Goal: Transaction & Acquisition: Purchase product/service

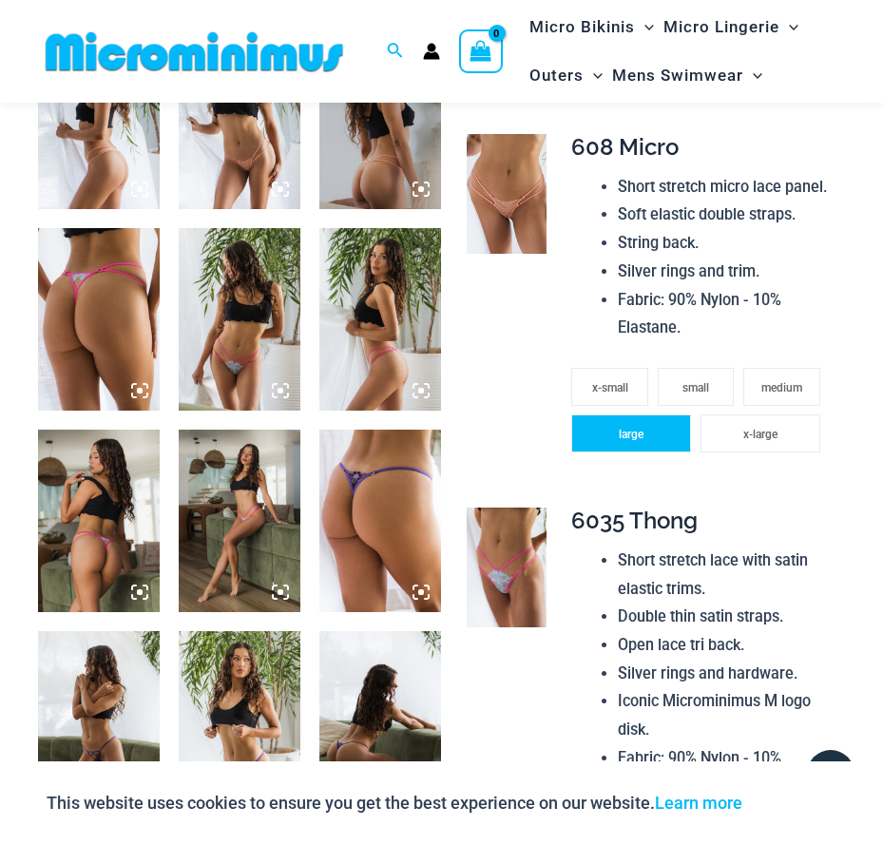
scroll to position [1129, 0]
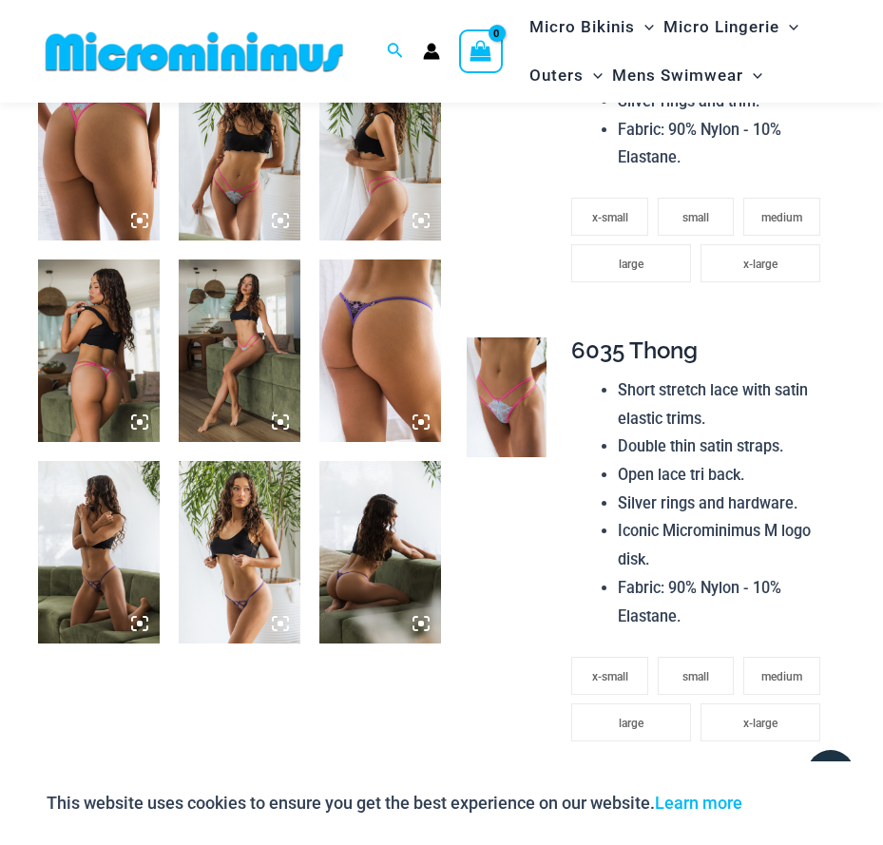
click at [237, 604] on img at bounding box center [240, 552] width 122 height 182
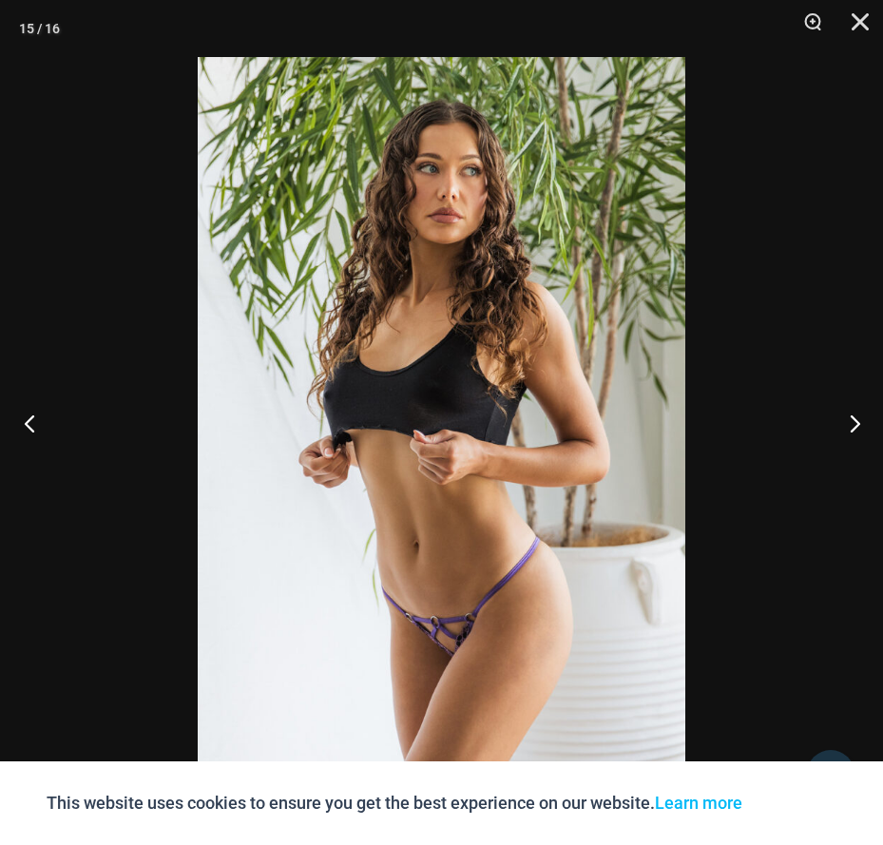
click at [23, 412] on button "Previous" at bounding box center [35, 422] width 71 height 95
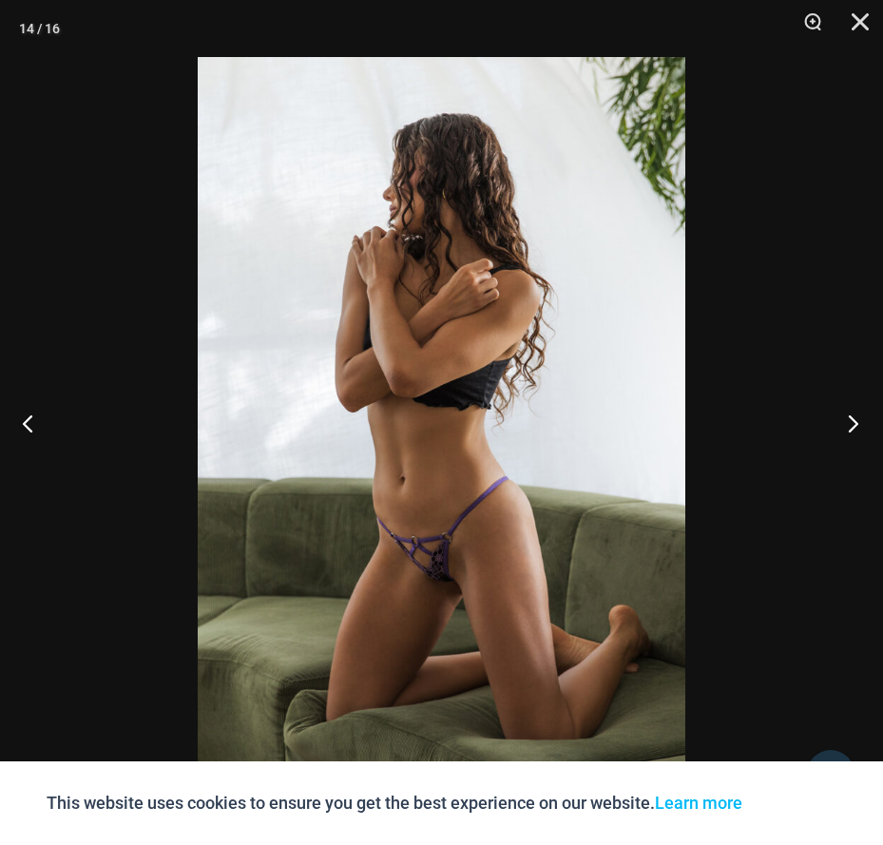
click at [866, 422] on button "Next" at bounding box center [846, 422] width 71 height 95
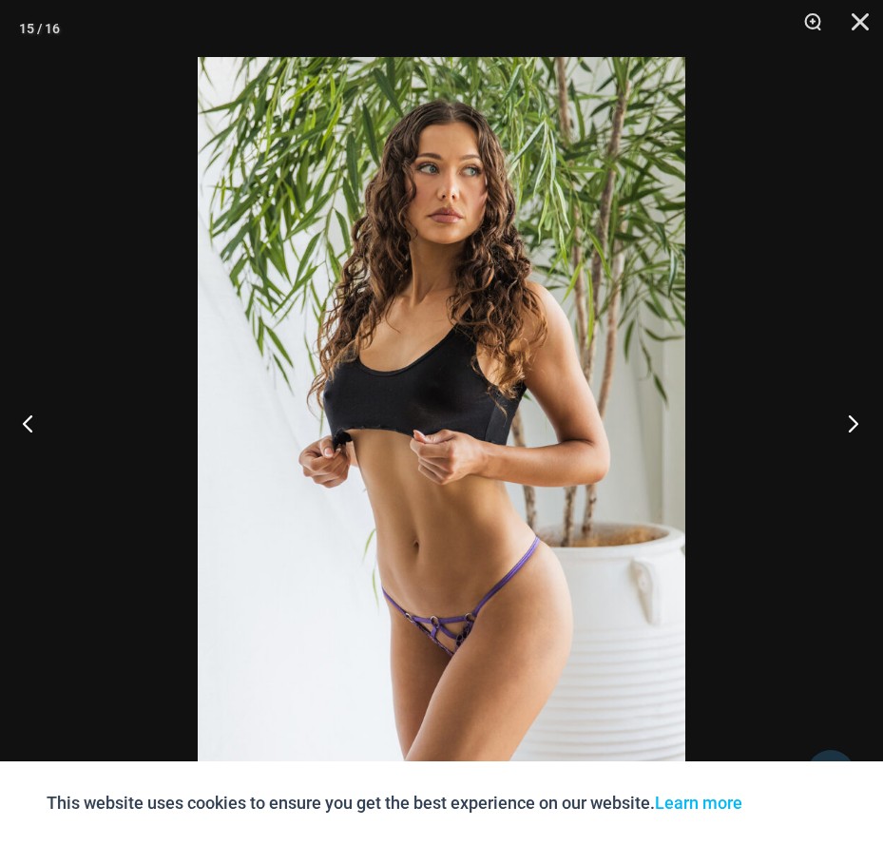
click at [866, 422] on button "Next" at bounding box center [846, 422] width 71 height 95
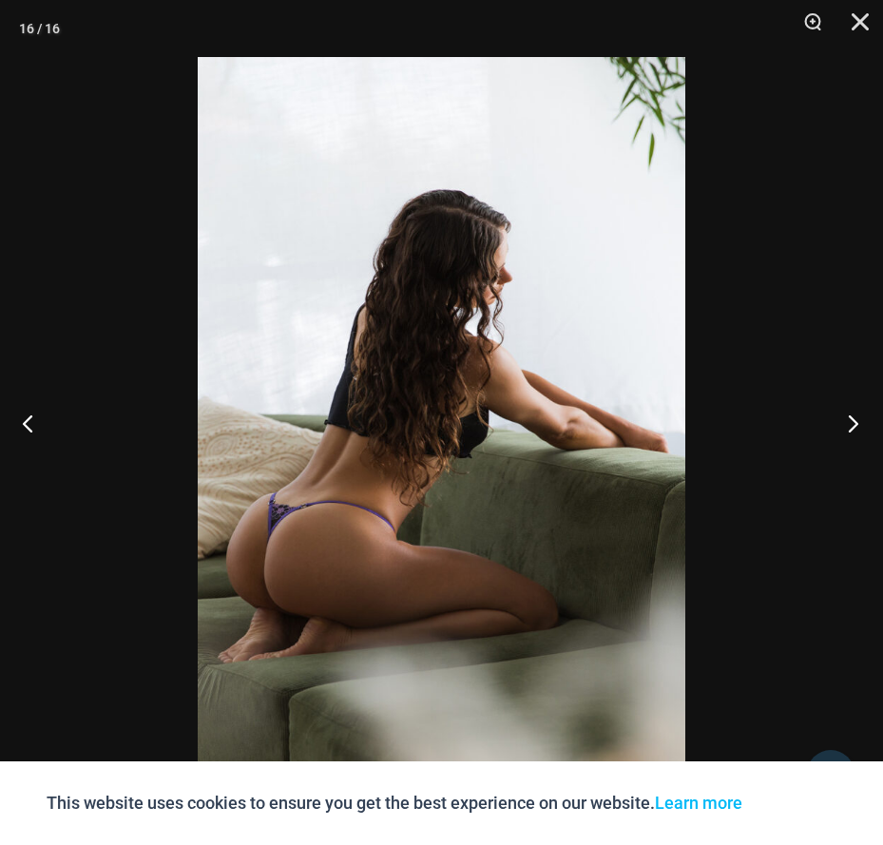
click at [866, 422] on button "Next" at bounding box center [846, 422] width 71 height 95
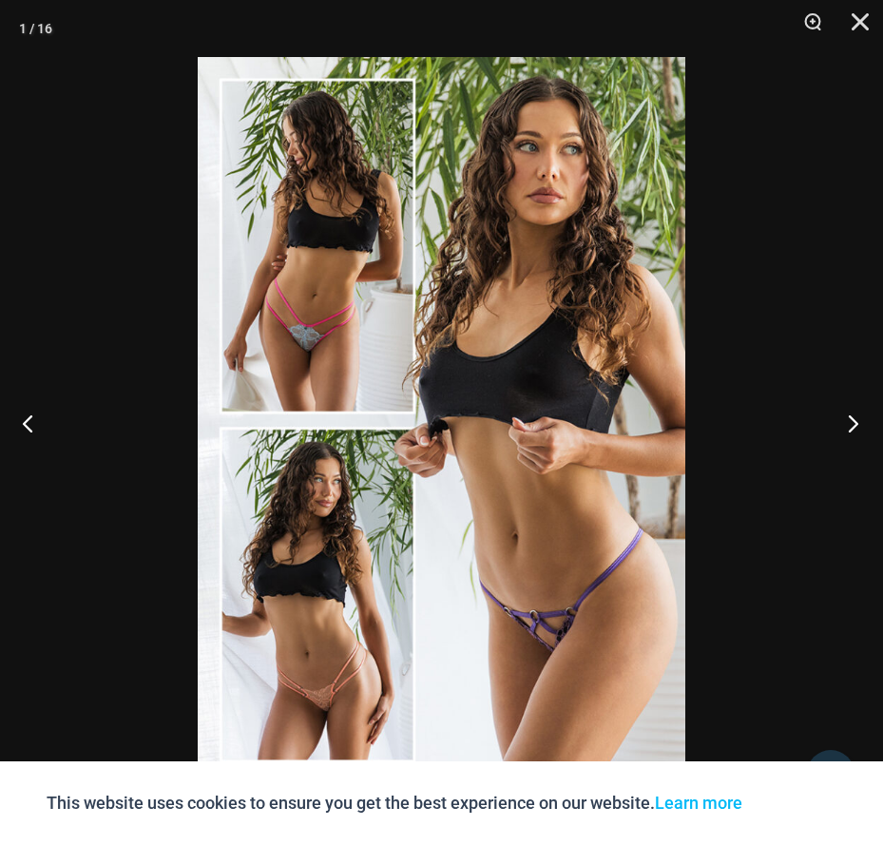
click at [866, 422] on button "Next" at bounding box center [846, 422] width 71 height 95
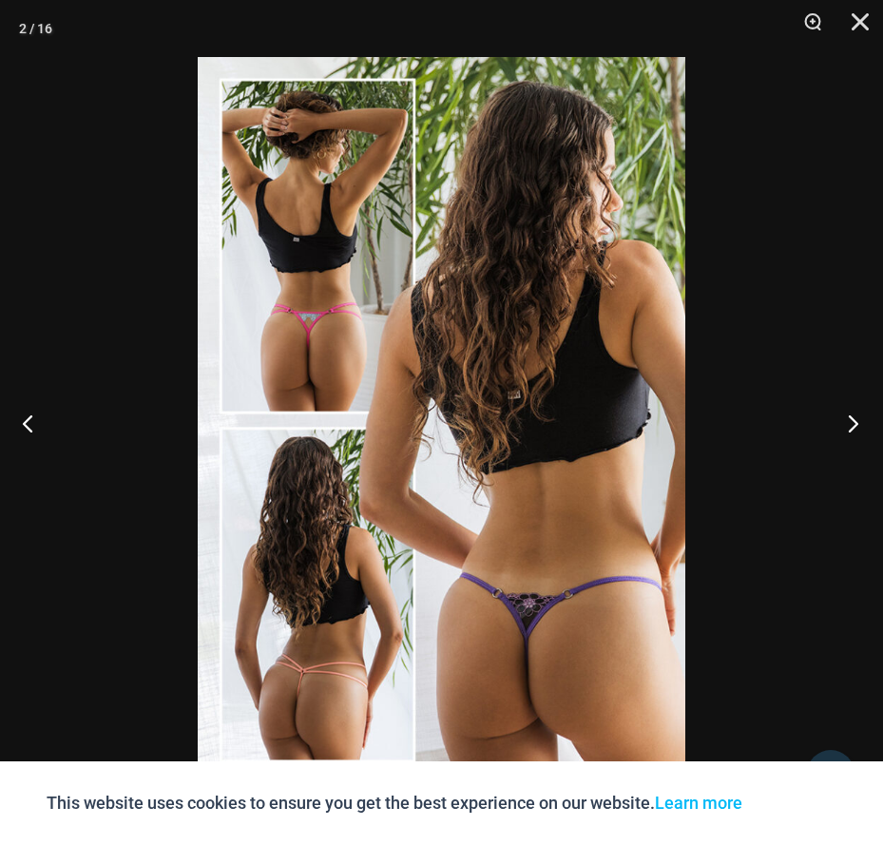
click at [866, 422] on button "Next" at bounding box center [846, 422] width 71 height 95
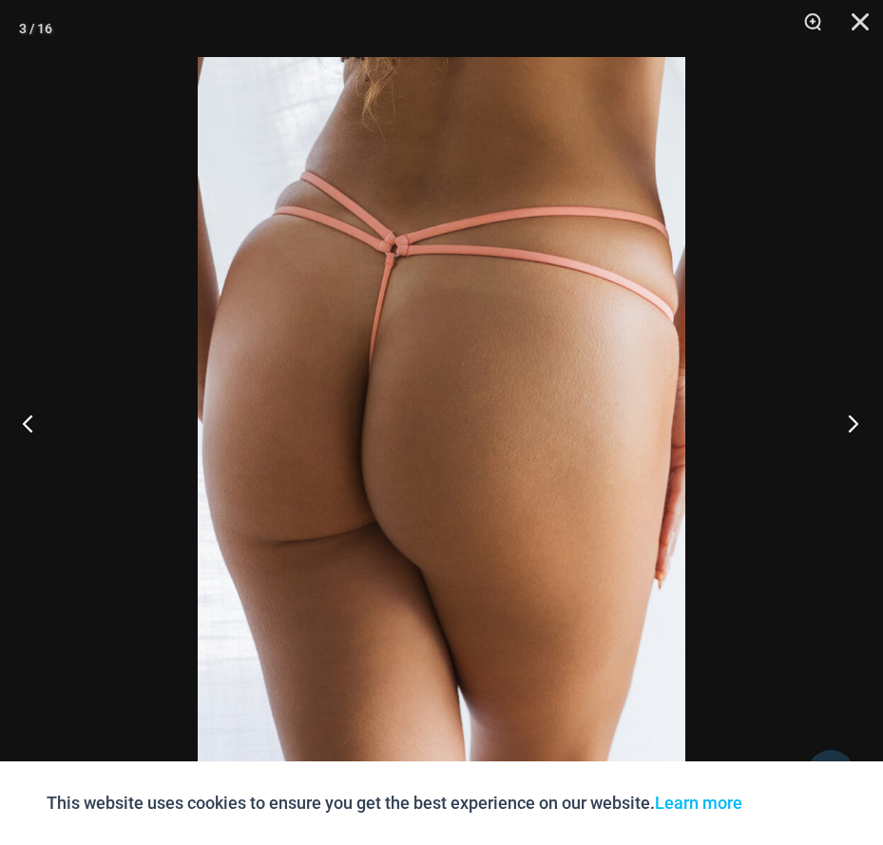
click at [863, 422] on button "Next" at bounding box center [846, 422] width 71 height 95
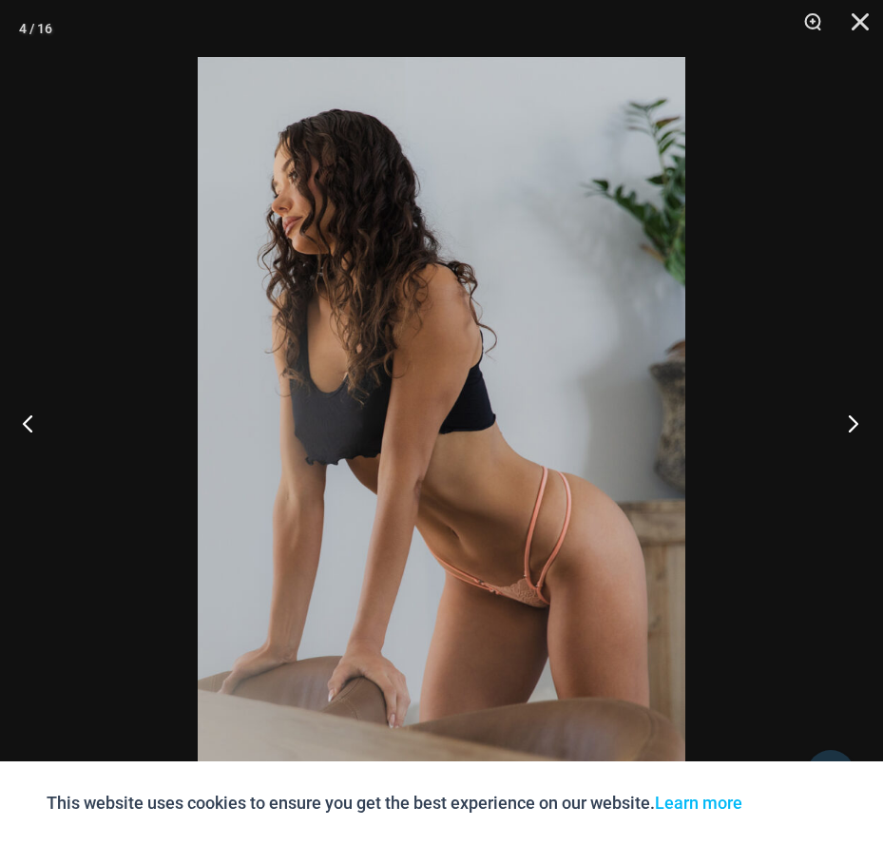
click at [859, 422] on button "Next" at bounding box center [846, 422] width 71 height 95
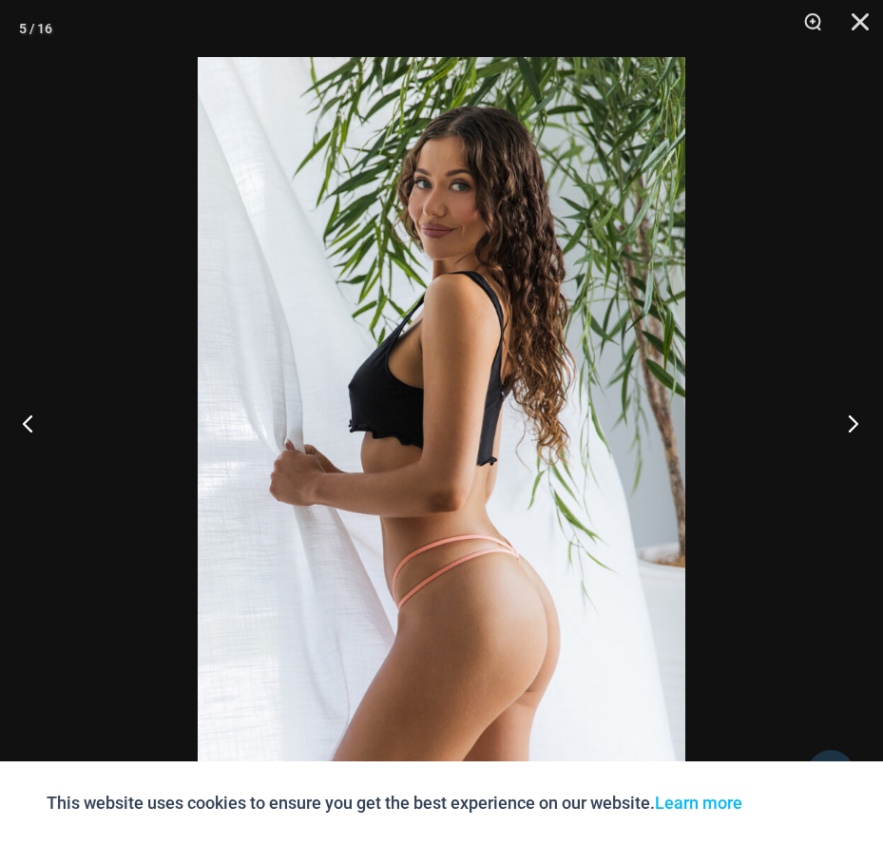
click at [859, 422] on button "Next" at bounding box center [846, 422] width 71 height 95
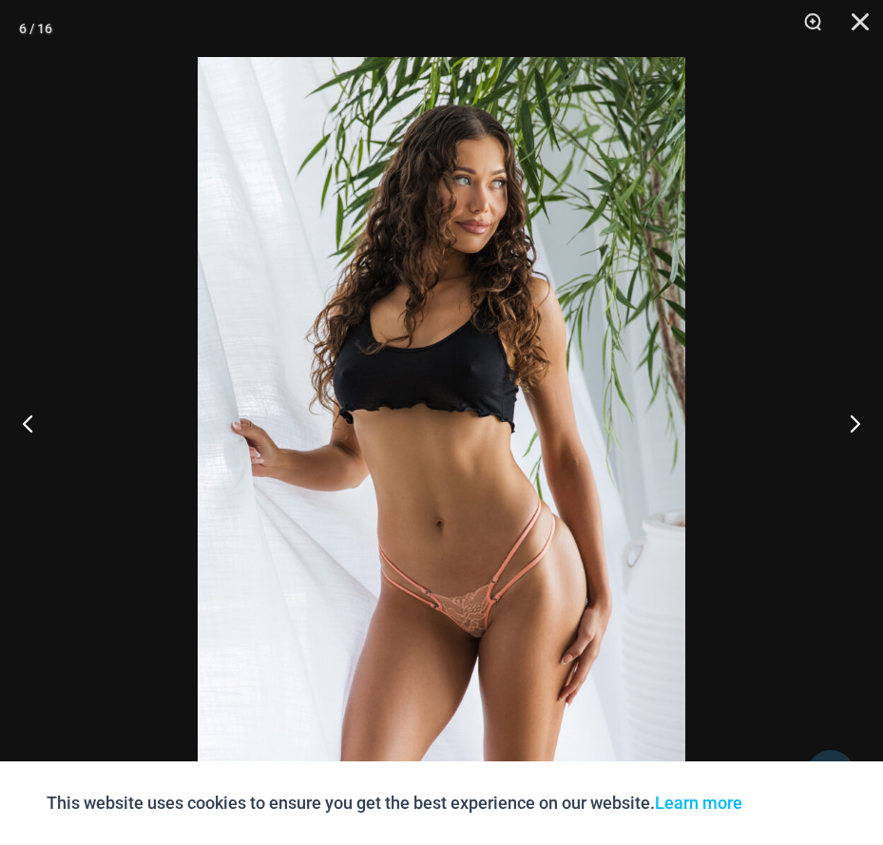
click at [776, 482] on div at bounding box center [441, 422] width 883 height 845
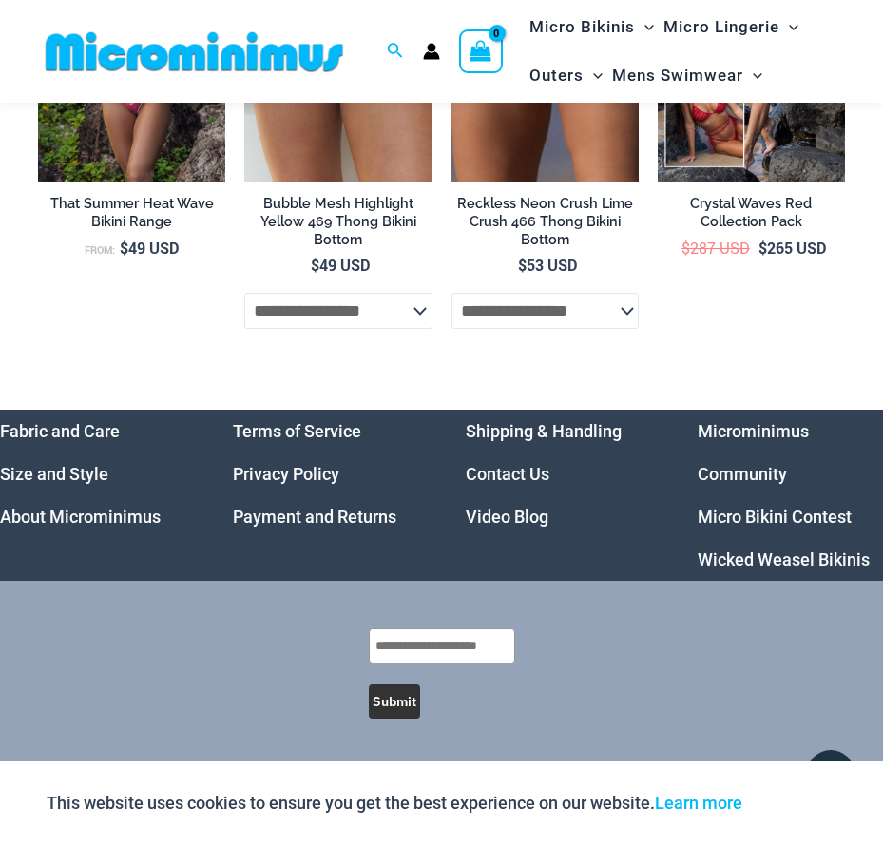
scroll to position [5564, 0]
click at [775, 429] on link "Microminimus Community" at bounding box center [752, 452] width 111 height 63
